Goal: Transaction & Acquisition: Book appointment/travel/reservation

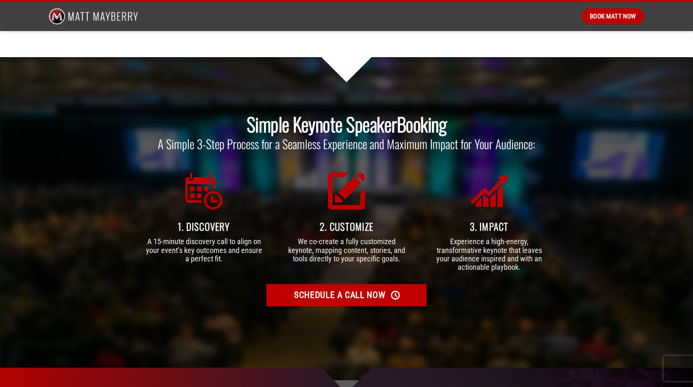
scroll to position [2317, 0]
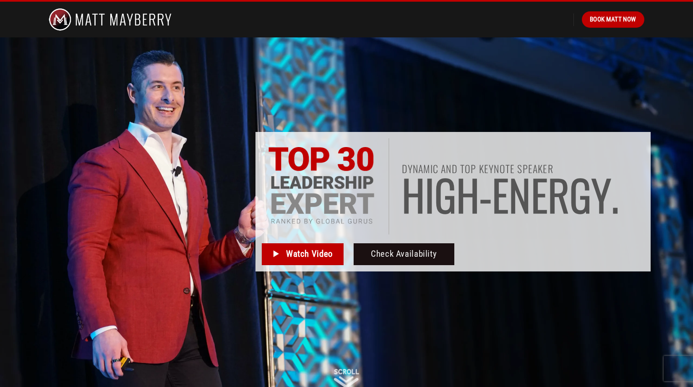
click at [89, 20] on img at bounding box center [110, 20] width 123 height 36
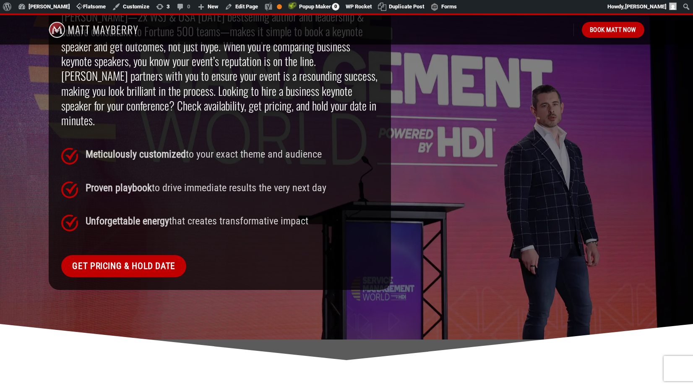
scroll to position [707, 0]
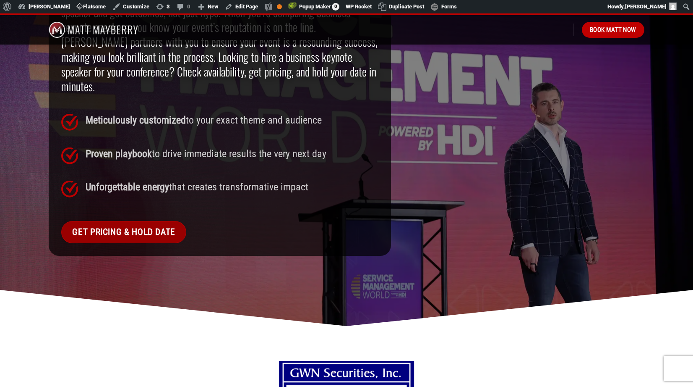
click at [123, 225] on span "Get Pricing & Hold Date" at bounding box center [123, 232] width 103 height 14
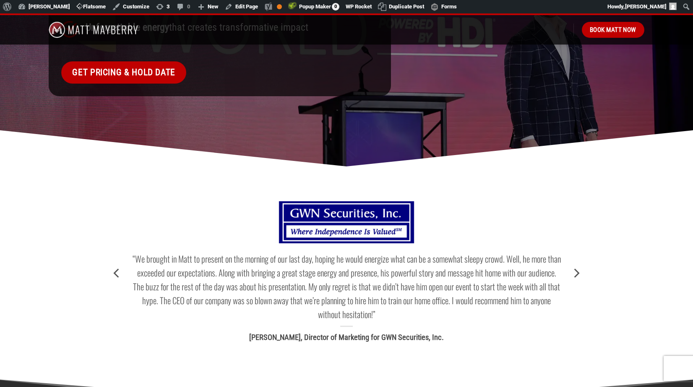
scroll to position [883, 0]
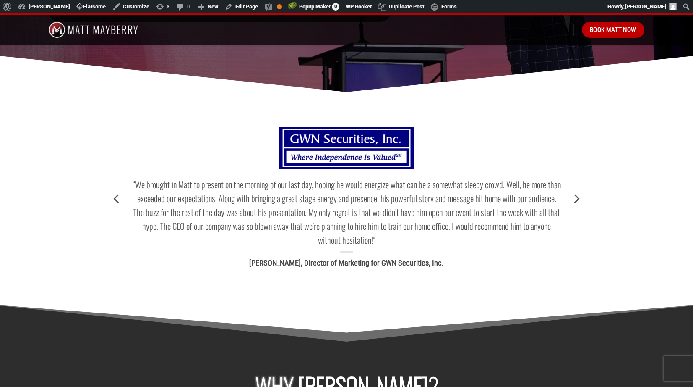
scroll to position [942, 0]
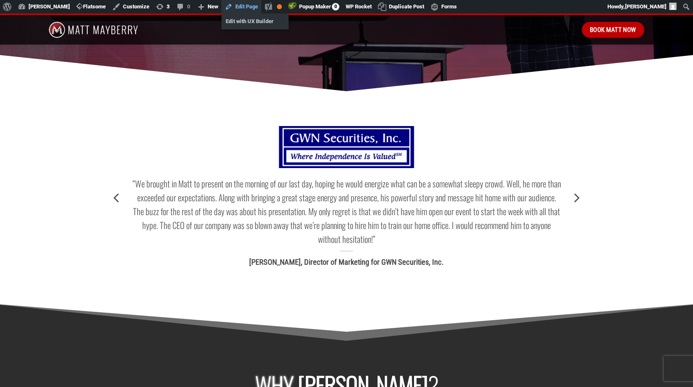
click at [247, 5] on link "Edit Page" at bounding box center [242, 6] width 40 height 13
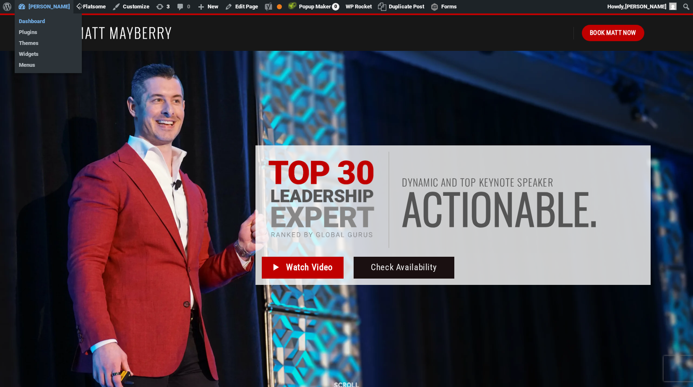
click at [33, 19] on link "Dashboard" at bounding box center [48, 21] width 67 height 11
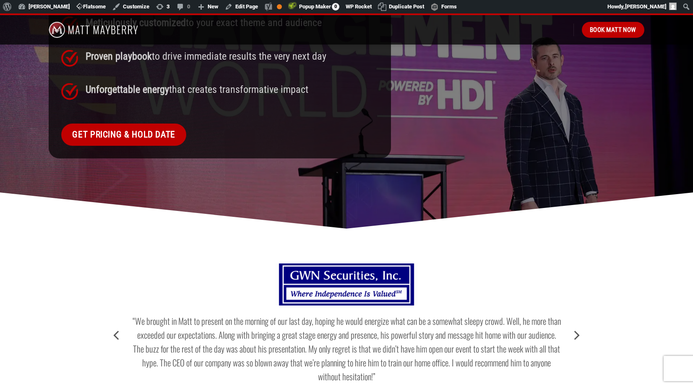
scroll to position [928, 0]
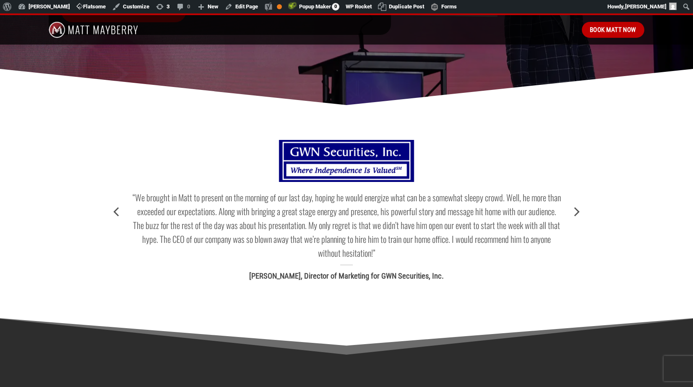
click at [319, 195] on div "“We brought in Matt to present on the morning of our last day, hoping he would …" at bounding box center [347, 211] width 444 height 160
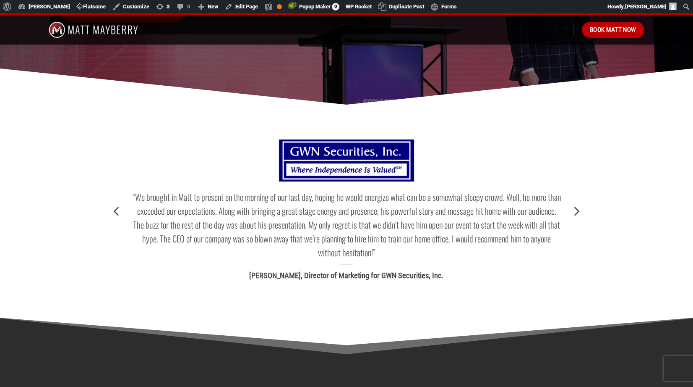
scroll to position [939, 0]
